Goal: Task Accomplishment & Management: Manage account settings

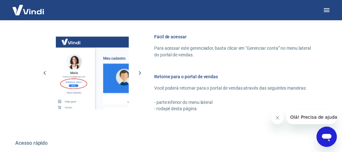
scroll to position [401, 0]
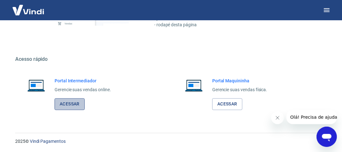
click at [76, 104] on link "Acessar" at bounding box center [70, 105] width 30 height 12
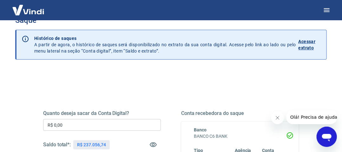
scroll to position [63, 0]
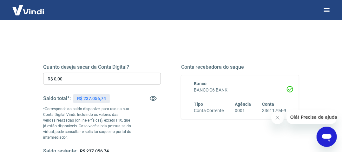
click at [118, 76] on input "R$ 0,00" at bounding box center [102, 79] width 118 height 12
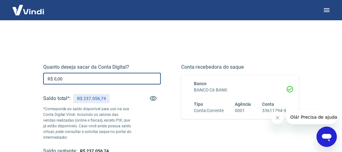
click at [118, 76] on input "R$ 0,00" at bounding box center [102, 79] width 118 height 12
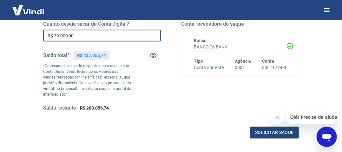
scroll to position [158, 0]
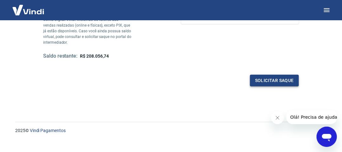
type input "R$ 29.000,00"
click at [267, 81] on button "Solicitar saque" at bounding box center [274, 81] width 49 height 12
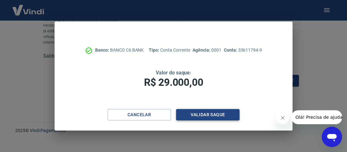
click at [206, 114] on button "Validar saque" at bounding box center [207, 115] width 63 height 12
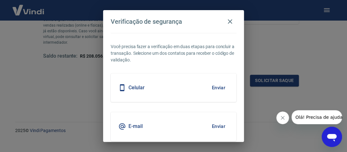
click at [214, 126] on button "Enviar" at bounding box center [218, 126] width 21 height 13
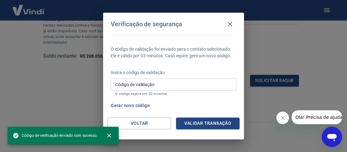
click at [175, 83] on input "Código de validação" at bounding box center [174, 85] width 126 height 12
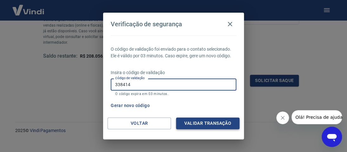
type input "338414"
click at [212, 123] on button "Validar transação" at bounding box center [207, 124] width 63 height 12
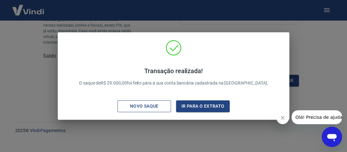
click at [157, 106] on div "Novo saque" at bounding box center [144, 106] width 44 height 8
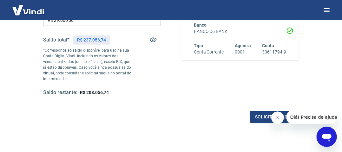
scroll to position [95, 0]
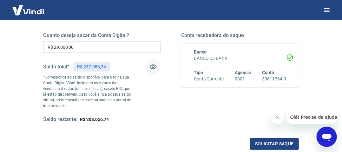
click at [156, 66] on icon "button" at bounding box center [153, 67] width 8 height 8
click at [153, 66] on icon "button" at bounding box center [153, 67] width 8 height 8
click at [268, 141] on button "Solicitar saque" at bounding box center [274, 144] width 49 height 12
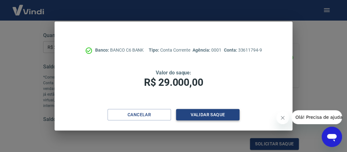
click at [212, 113] on button "Validar saque" at bounding box center [207, 115] width 63 height 12
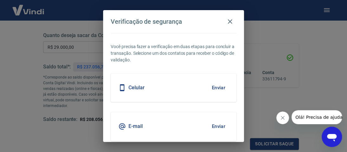
click at [213, 126] on button "Enviar" at bounding box center [218, 126] width 21 height 13
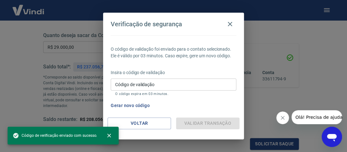
click at [170, 81] on input "Código de validação" at bounding box center [174, 85] width 126 height 12
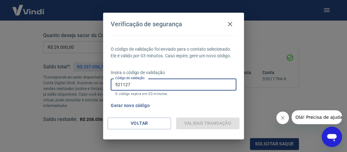
type input "521127"
click at [188, 102] on div "Gerar novo código" at bounding box center [172, 106] width 128 height 12
click at [172, 85] on input "521127" at bounding box center [174, 85] width 126 height 12
click at [149, 86] on input "521127" at bounding box center [174, 85] width 126 height 12
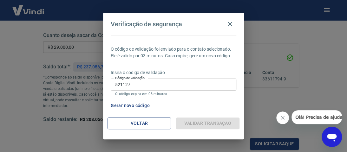
click at [158, 122] on button "Voltar" at bounding box center [138, 124] width 63 height 12
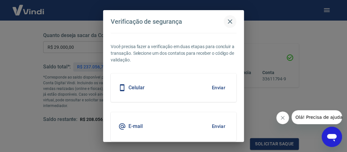
click at [229, 21] on icon "button" at bounding box center [230, 21] width 4 height 4
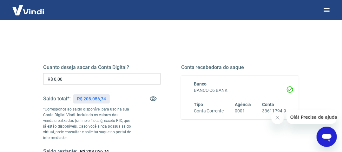
scroll to position [63, 0]
